Goal: Task Accomplishment & Management: Use online tool/utility

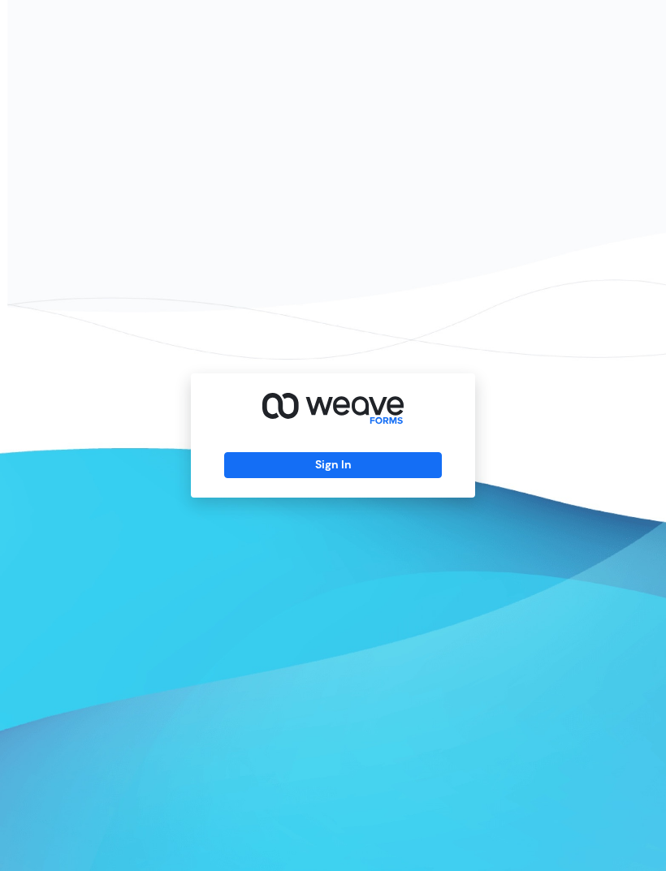
click at [402, 478] on button "Sign In" at bounding box center [332, 465] width 217 height 26
click at [313, 478] on button "Sign In" at bounding box center [332, 465] width 217 height 26
click at [354, 478] on button "Sign In" at bounding box center [332, 465] width 217 height 26
click at [365, 478] on button "Sign In" at bounding box center [332, 465] width 217 height 26
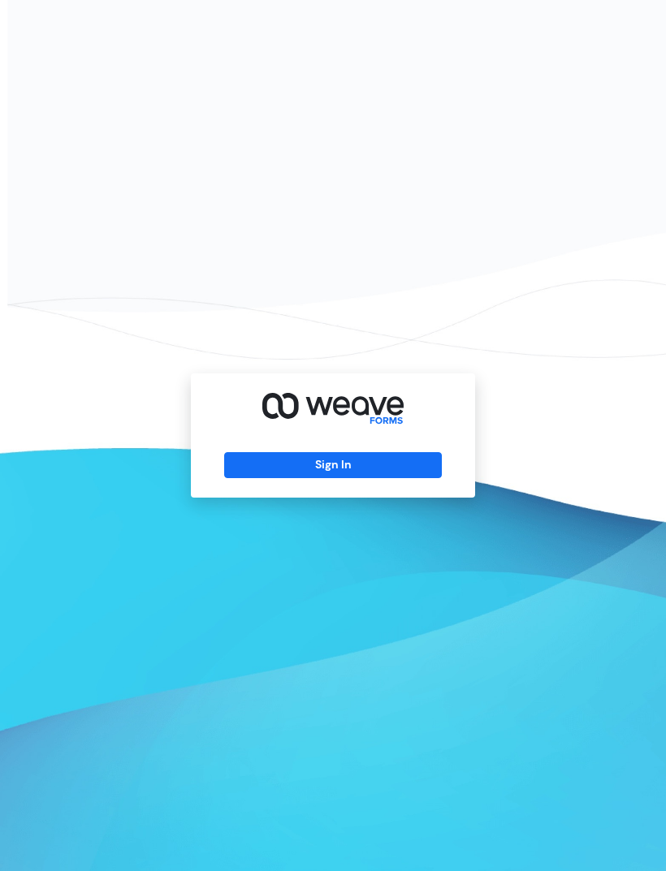
click at [374, 478] on button "Sign In" at bounding box center [332, 465] width 217 height 26
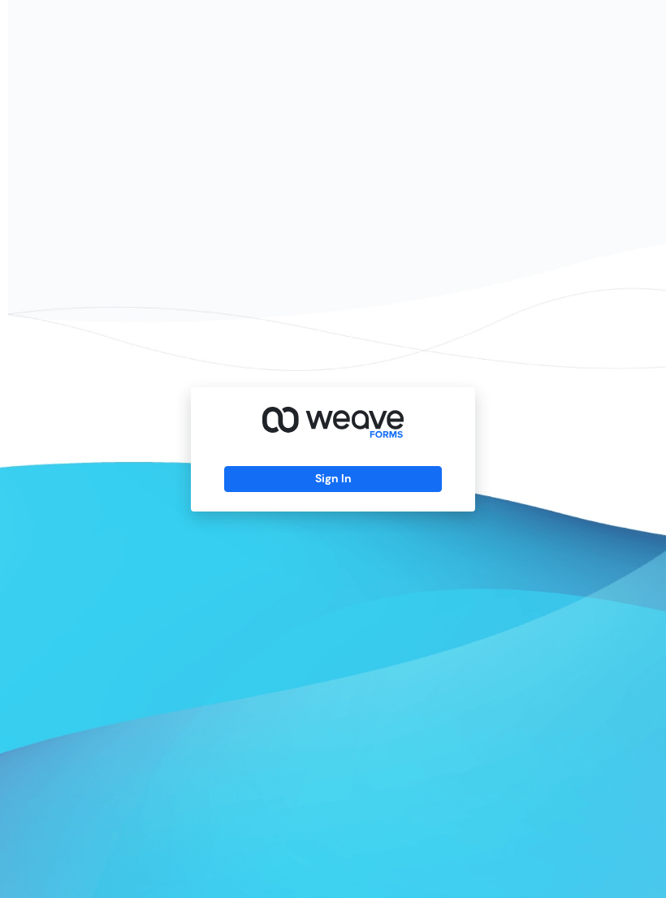
click at [387, 490] on button "Sign In" at bounding box center [332, 479] width 217 height 26
